Goal: Navigation & Orientation: Understand site structure

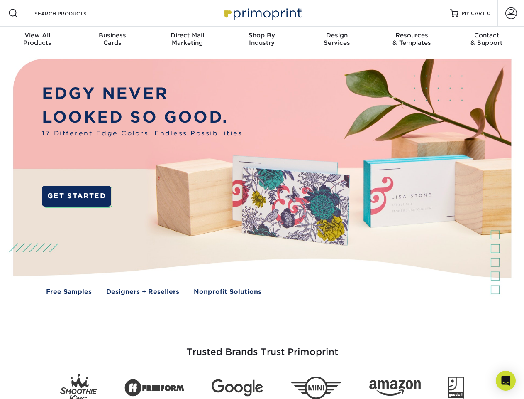
click at [262, 199] on img at bounding box center [261, 183] width 519 height 260
click at [13, 13] on span at bounding box center [13, 13] width 10 height 10
click at [511, 13] on span at bounding box center [512, 13] width 12 height 12
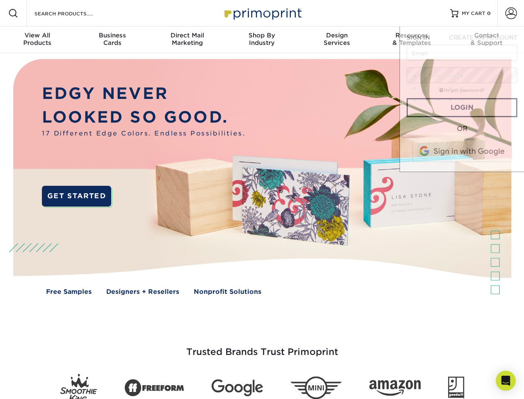
click at [37, 40] on div "View All Products" at bounding box center [37, 39] width 75 height 15
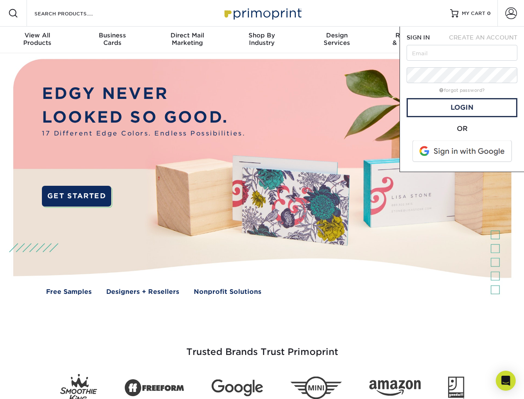
click at [112, 40] on div "Business Cards" at bounding box center [112, 39] width 75 height 15
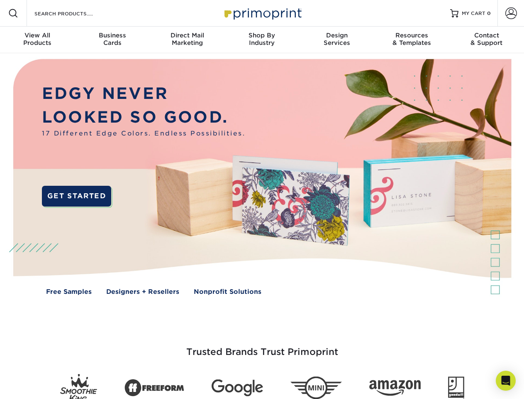
click at [187, 40] on div "Direct Mail Marketing" at bounding box center [187, 39] width 75 height 15
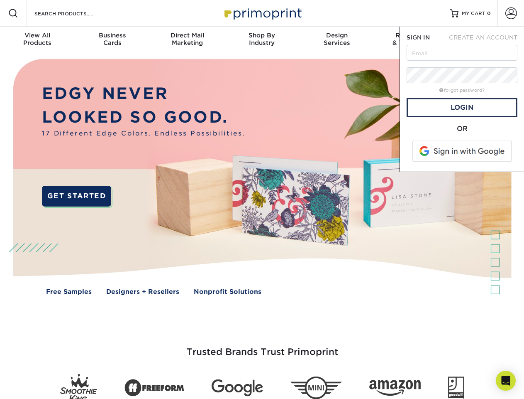
click at [262, 40] on div "Shop By Industry" at bounding box center [262, 39] width 75 height 15
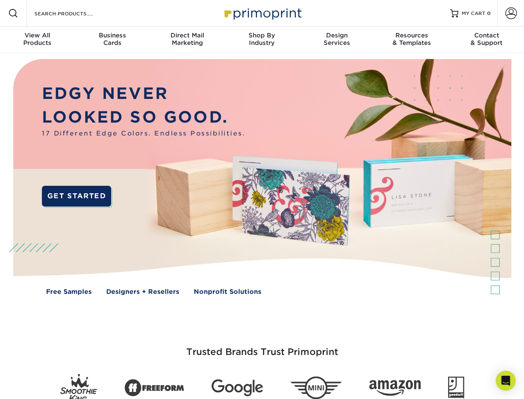
click at [337, 40] on div "Design Services" at bounding box center [337, 39] width 75 height 15
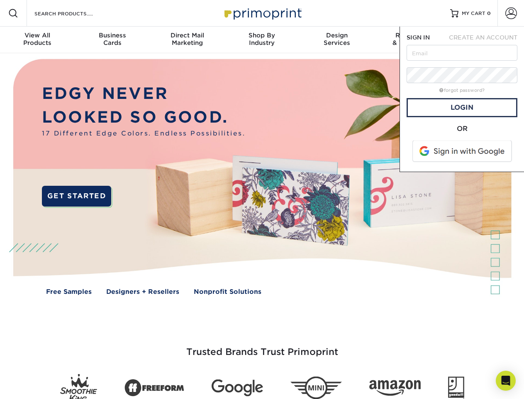
click at [412, 40] on span "SIGN IN" at bounding box center [418, 37] width 23 height 7
click at [487, 40] on div "Contact & Support" at bounding box center [487, 39] width 75 height 15
